Goal: Task Accomplishment & Management: Complete application form

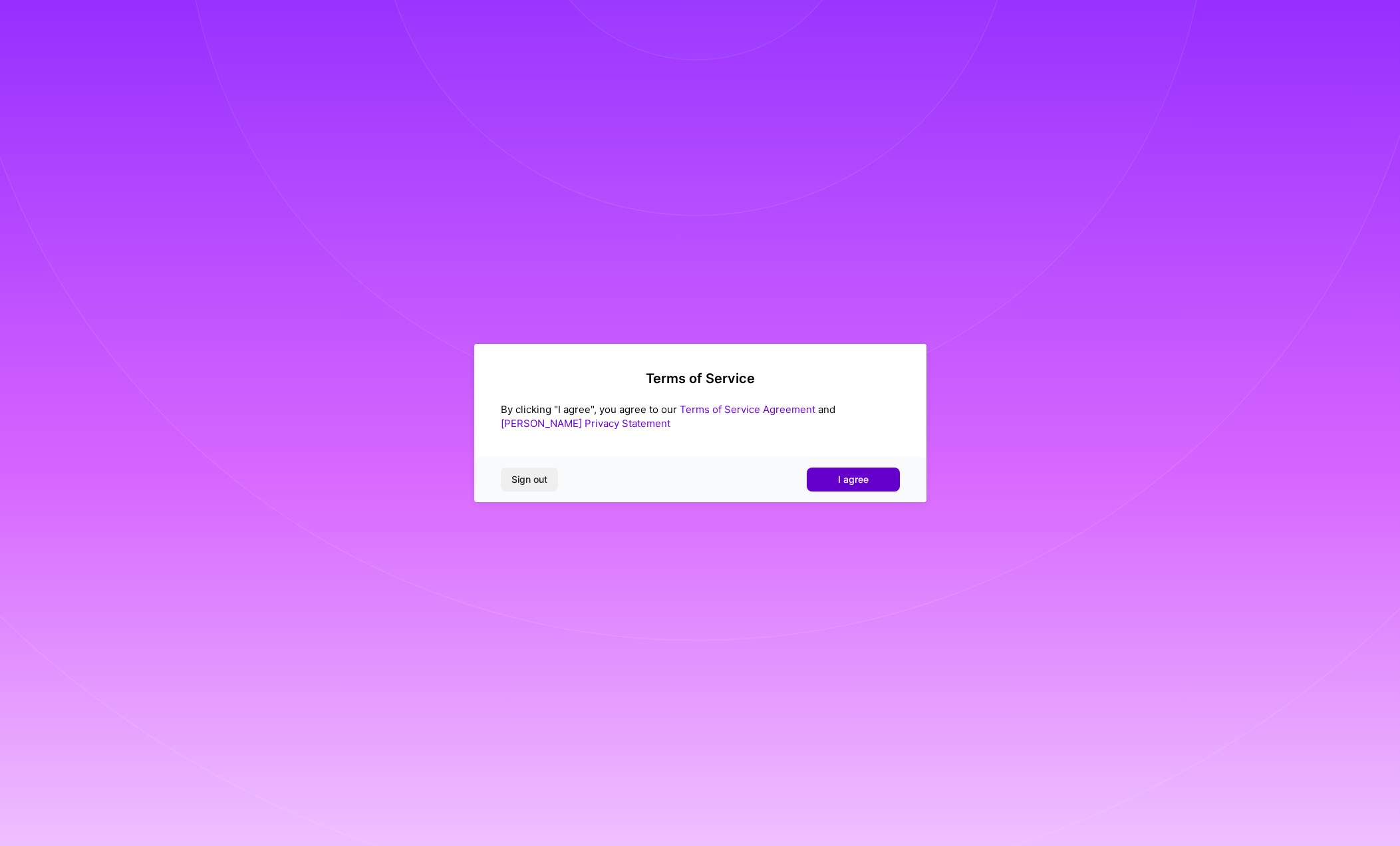
click at [872, 482] on button "I agree" at bounding box center [853, 479] width 93 height 24
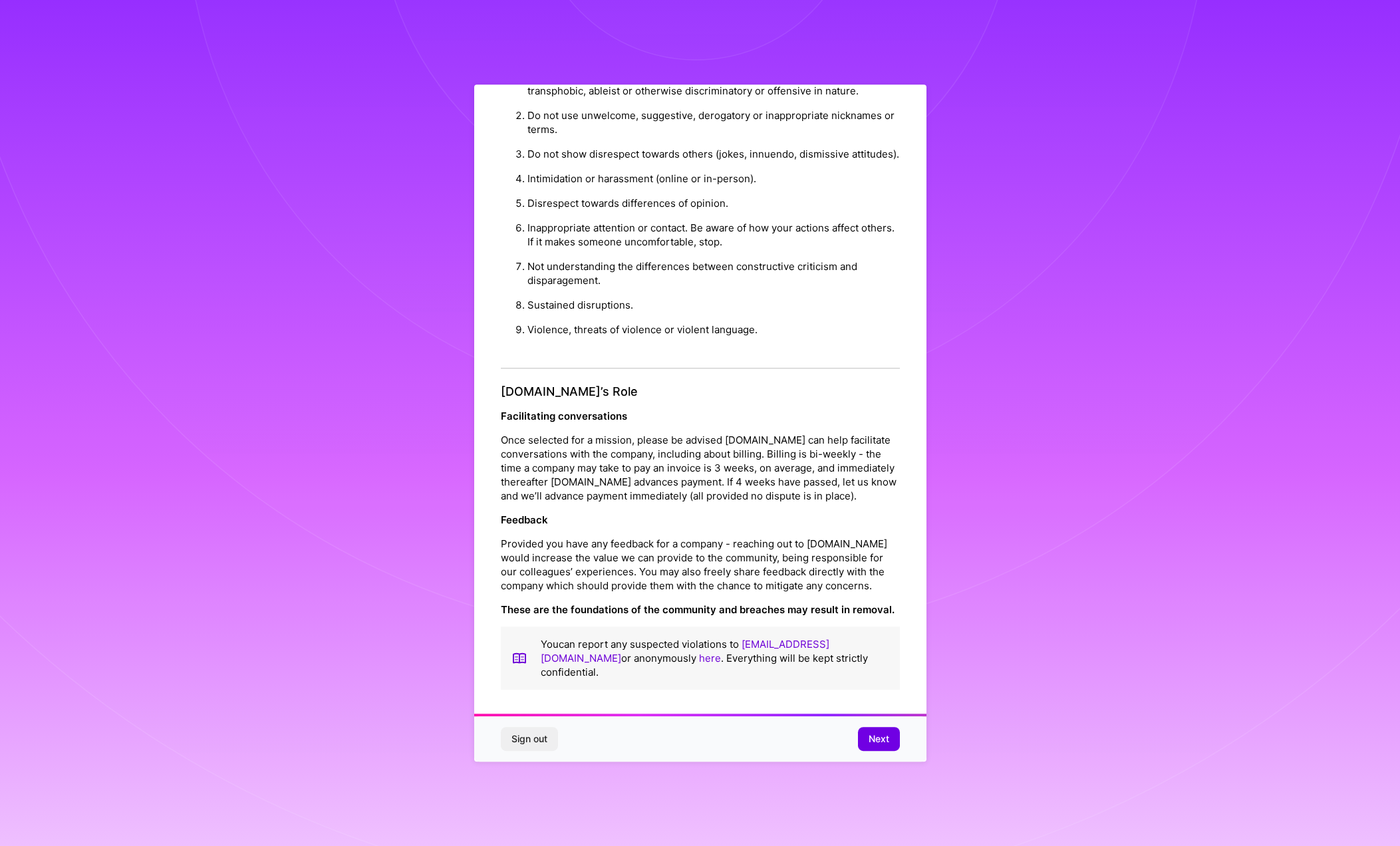
scroll to position [50, 0]
click at [880, 739] on span "Next" at bounding box center [878, 739] width 20 height 13
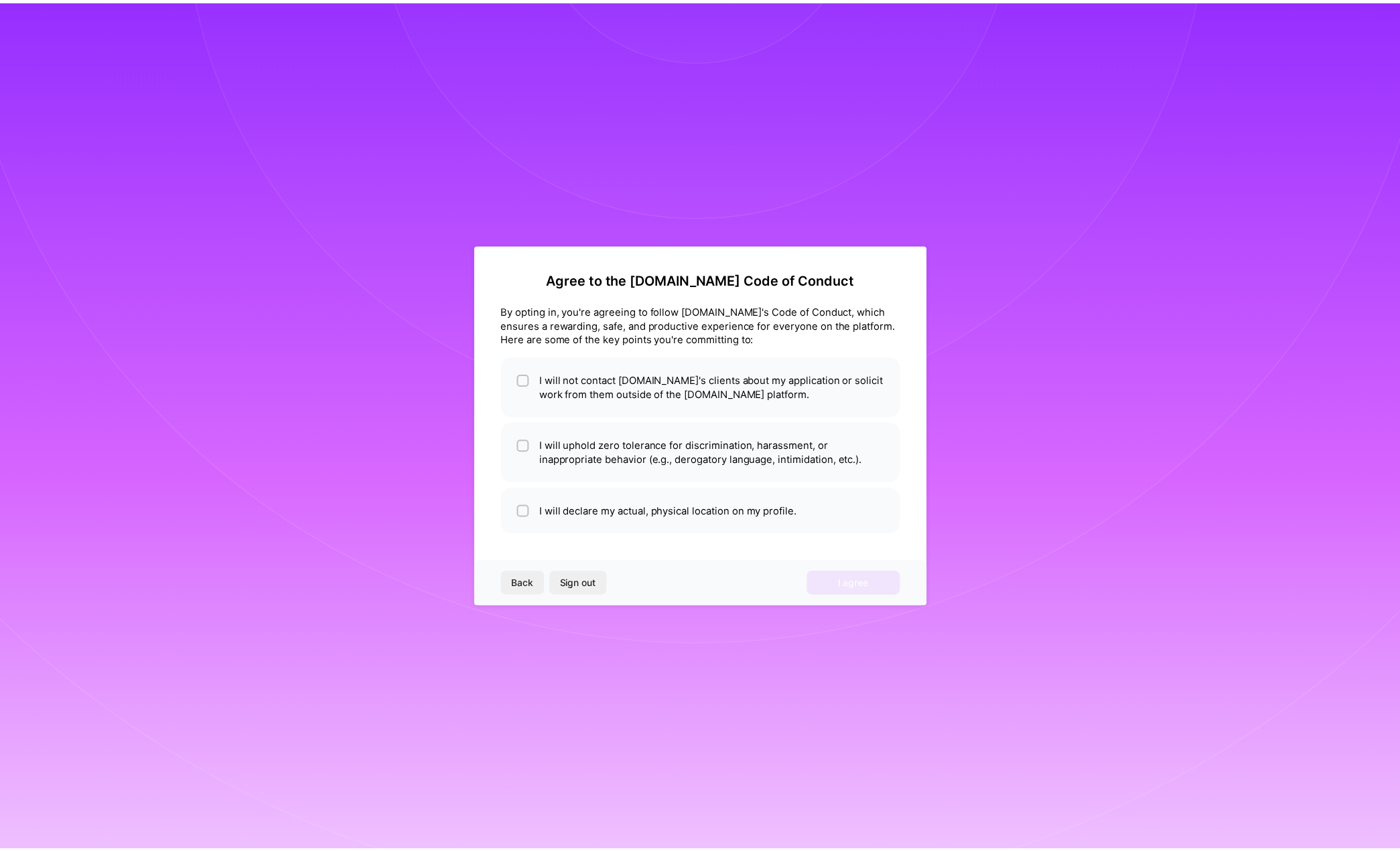
scroll to position [0, 0]
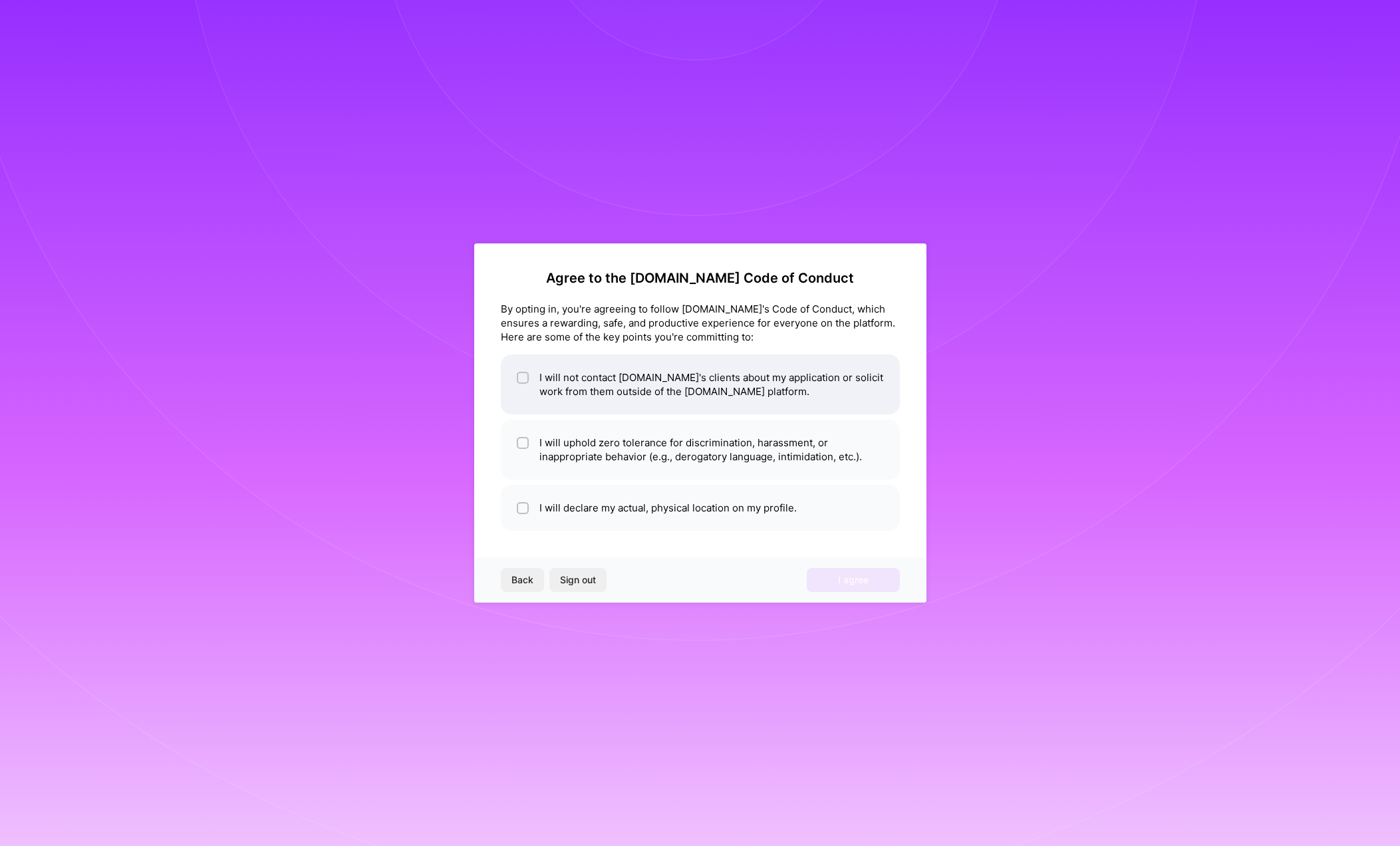
click at [526, 377] on input "checkbox" at bounding box center [524, 378] width 9 height 9
checkbox input "true"
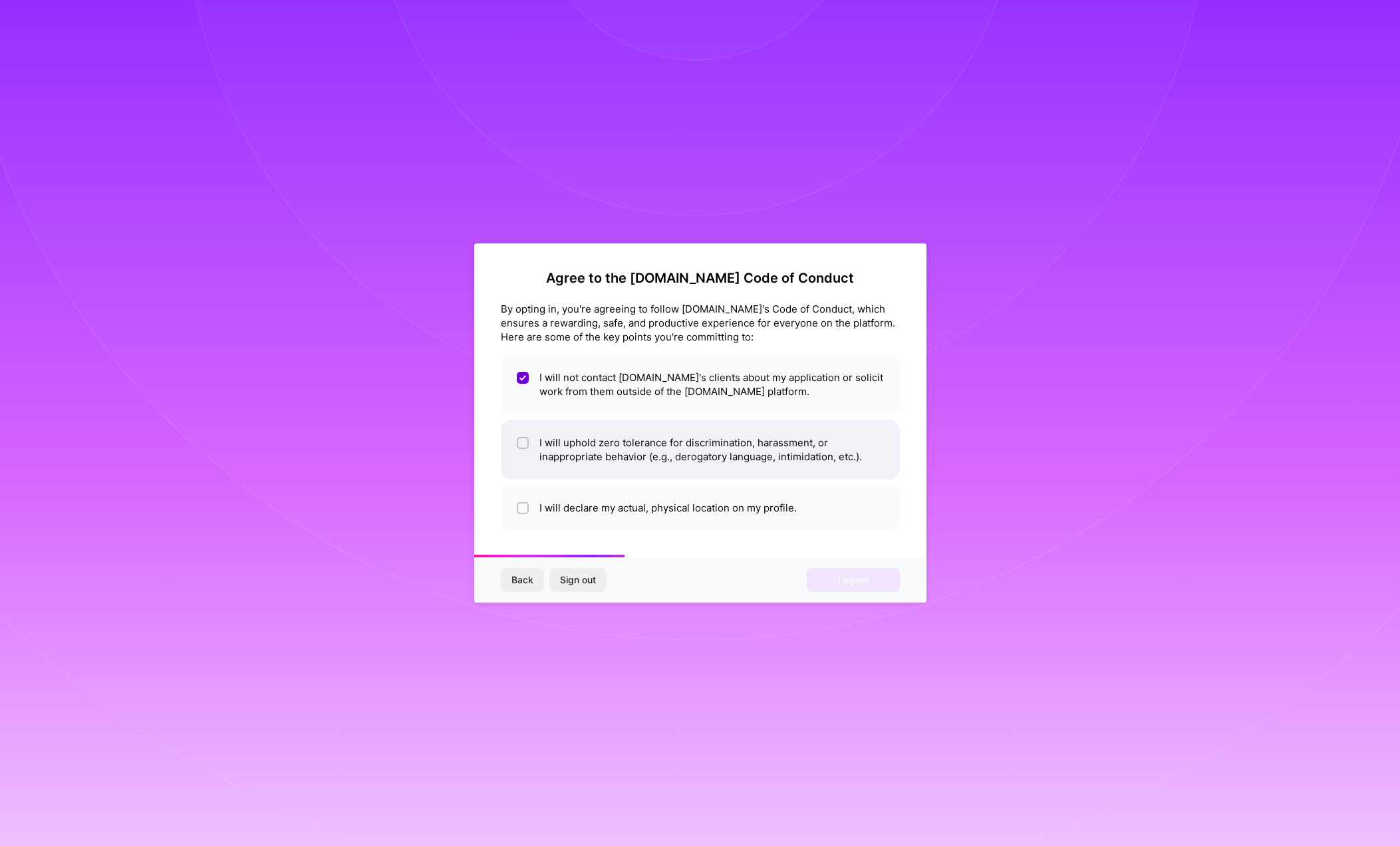
click at [521, 443] on input "checkbox" at bounding box center [524, 443] width 9 height 9
checkbox input "true"
click at [522, 507] on input "checkbox" at bounding box center [524, 508] width 9 height 9
checkbox input "true"
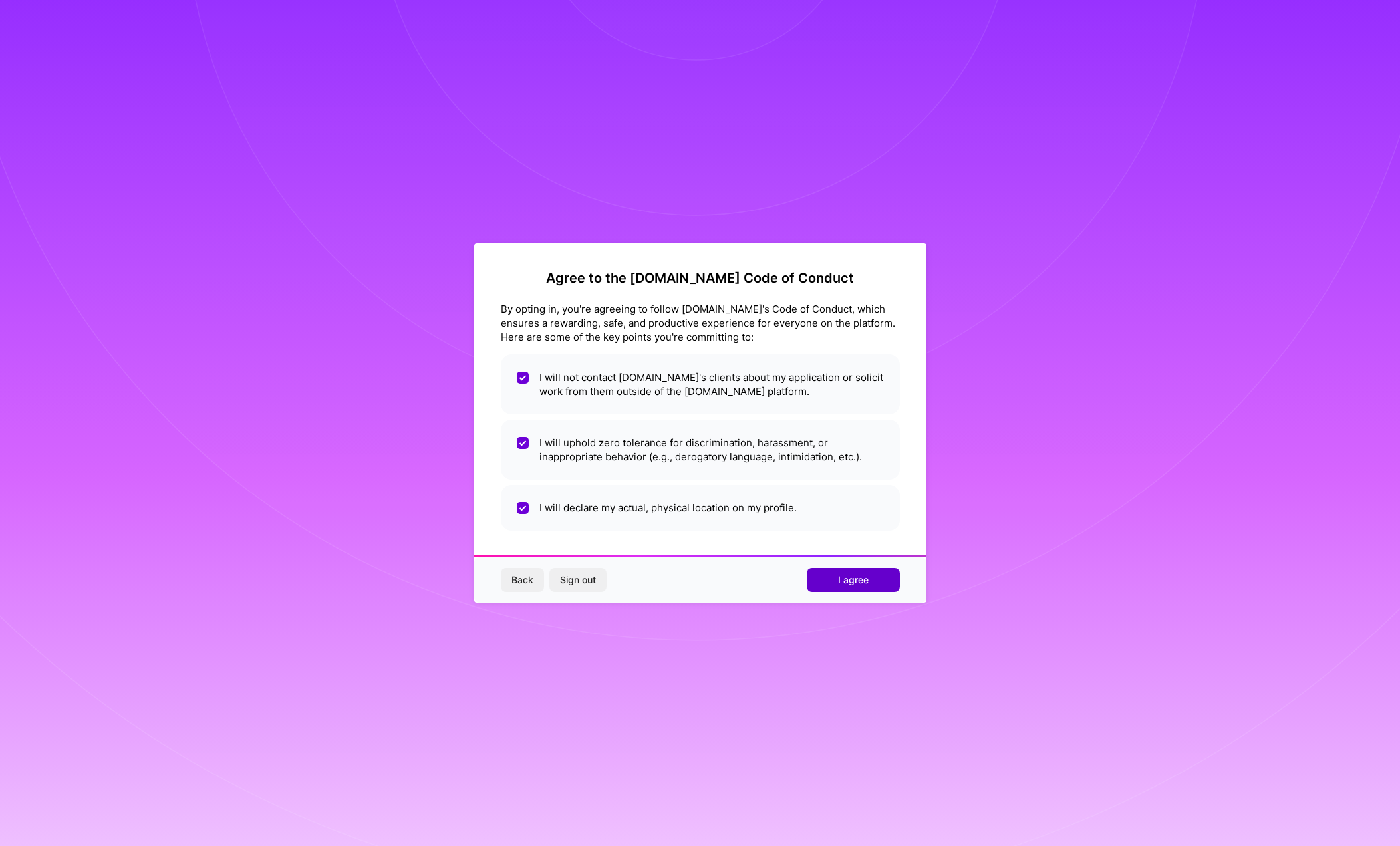
click at [857, 581] on span "I agree" at bounding box center [854, 580] width 31 height 13
